Goal: Transaction & Acquisition: Purchase product/service

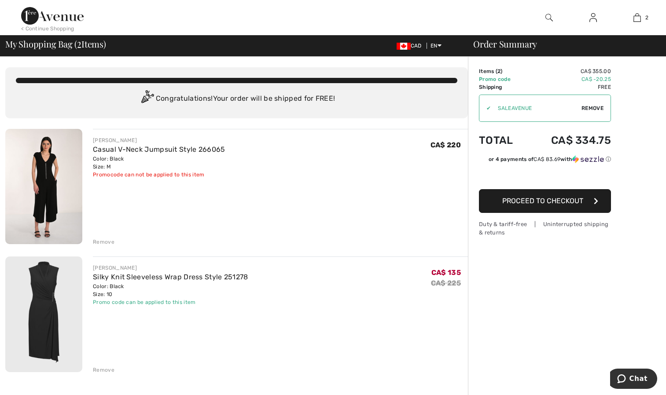
click at [106, 370] on div "Remove" at bounding box center [104, 370] width 22 height 8
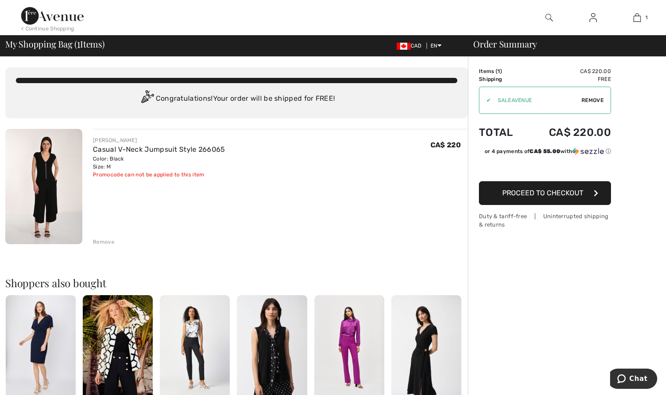
click at [430, 351] on img at bounding box center [426, 347] width 70 height 105
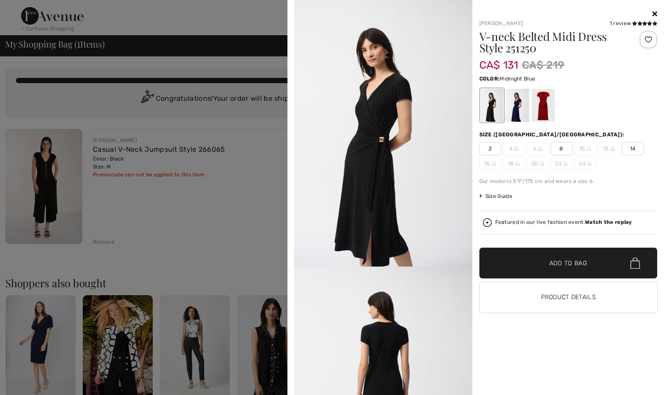
click at [515, 112] on div at bounding box center [517, 105] width 23 height 33
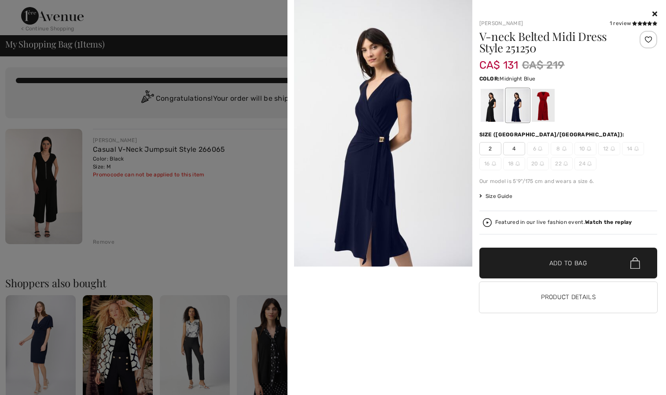
click at [652, 11] on icon at bounding box center [654, 13] width 5 height 7
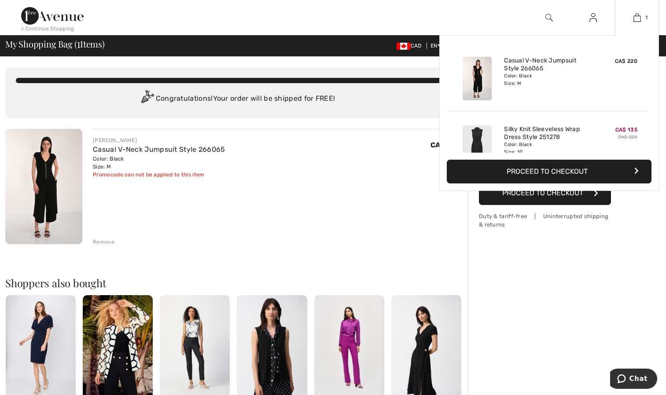
click at [545, 169] on button "Proceed to Checkout" at bounding box center [549, 172] width 205 height 24
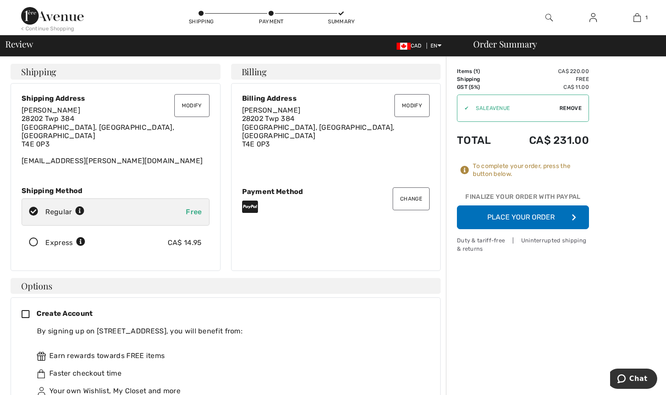
click at [528, 219] on button "Place Your Order" at bounding box center [523, 218] width 132 height 24
